Goal: Information Seeking & Learning: Learn about a topic

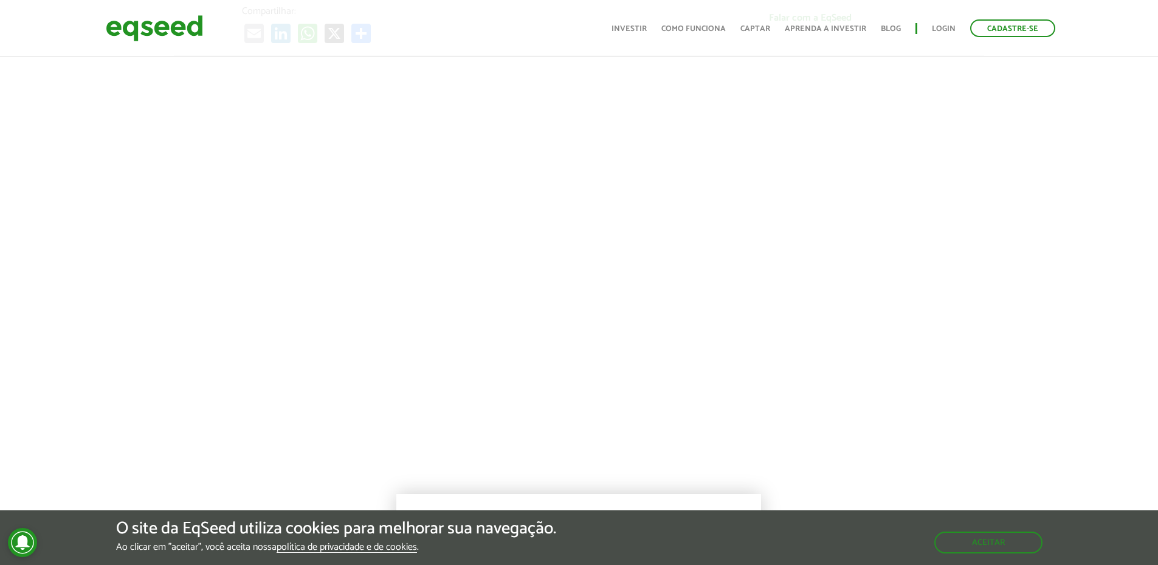
scroll to position [486, 0]
